Goal: Task Accomplishment & Management: Complete application form

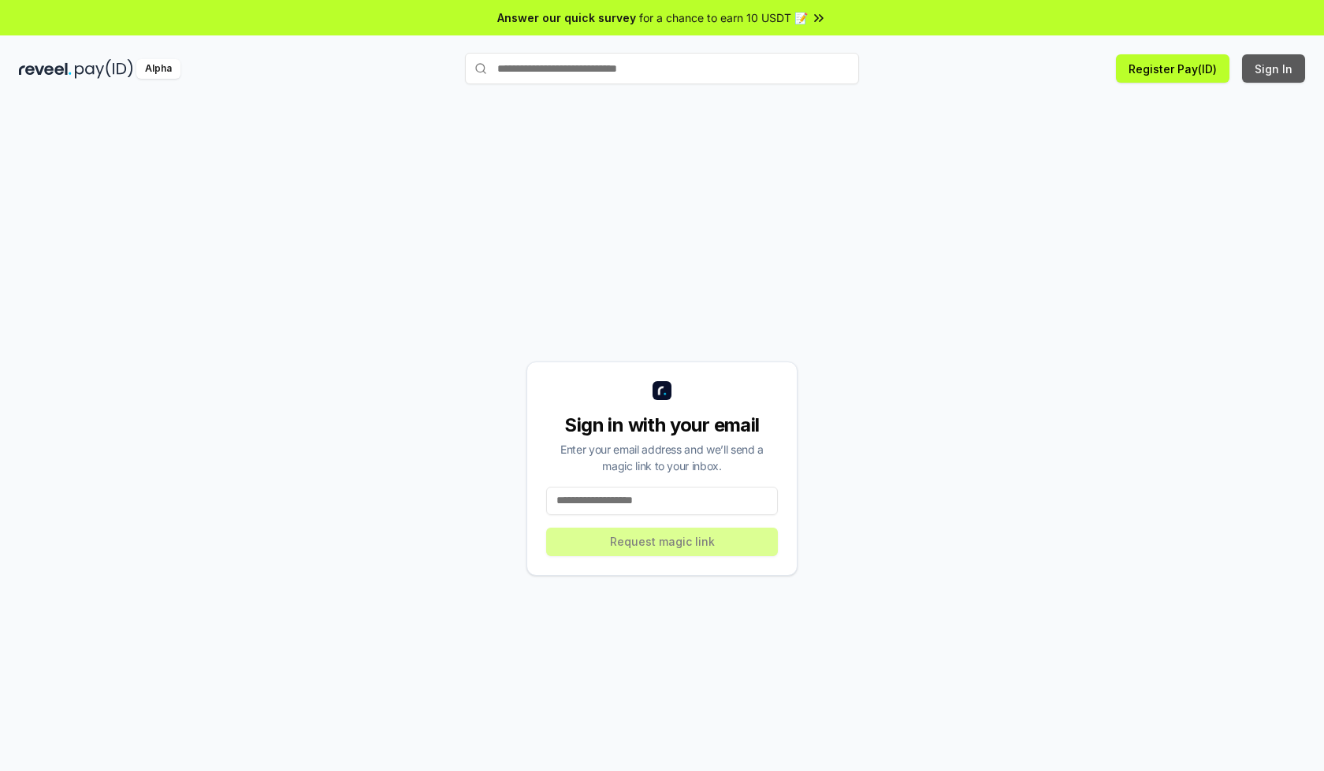
click at [1274, 69] on button "Sign In" at bounding box center [1273, 68] width 63 height 28
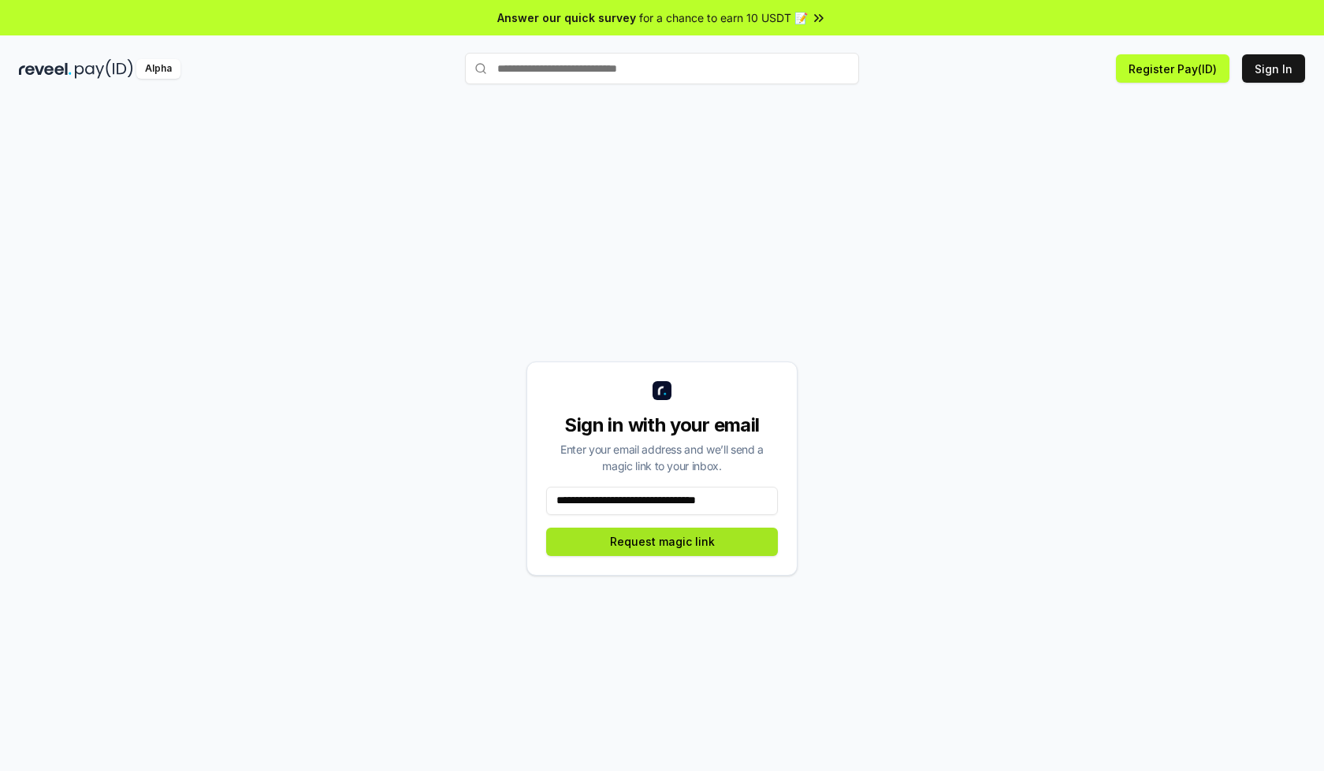
type input "**********"
click at [662, 541] on button "Request magic link" at bounding box center [662, 542] width 232 height 28
